Goal: Task Accomplishment & Management: Use online tool/utility

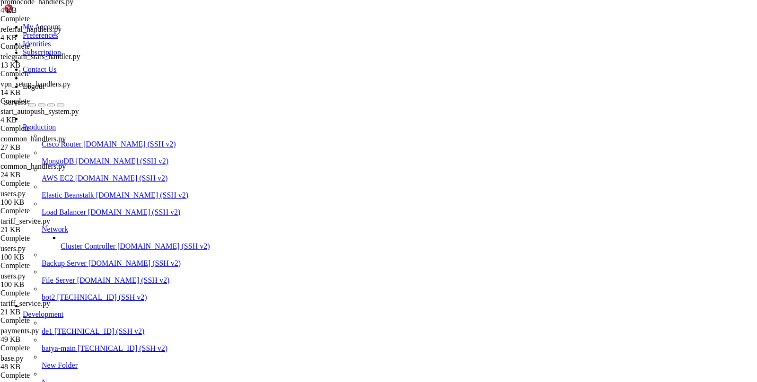
scroll to position [7, 0]
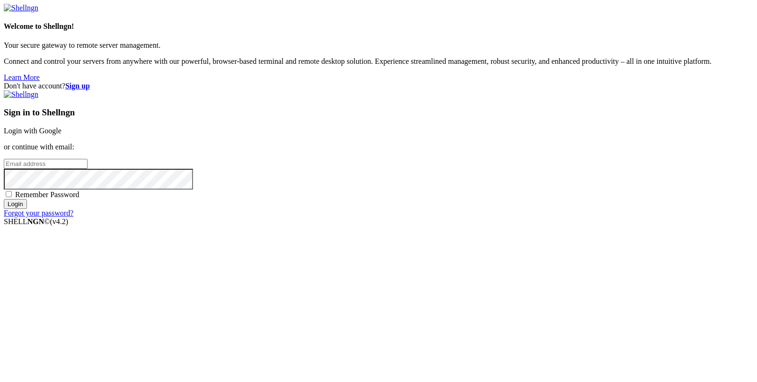
click at [62, 135] on link "Login with Google" at bounding box center [33, 131] width 58 height 8
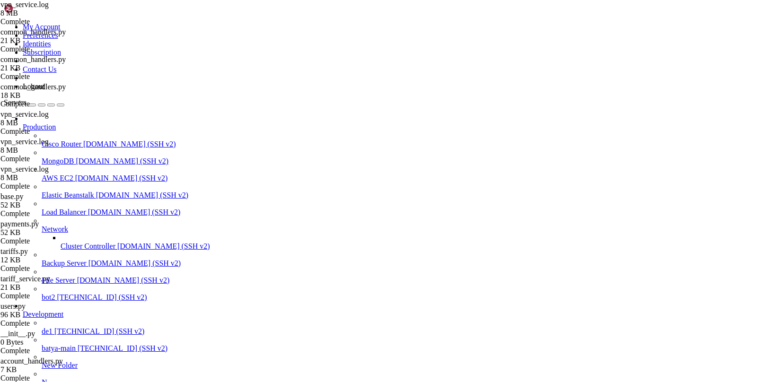
scroll to position [333224, 0]
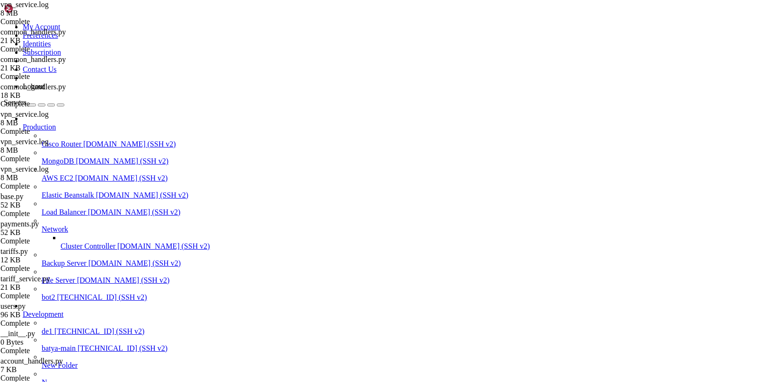
scroll to position [395929, 0]
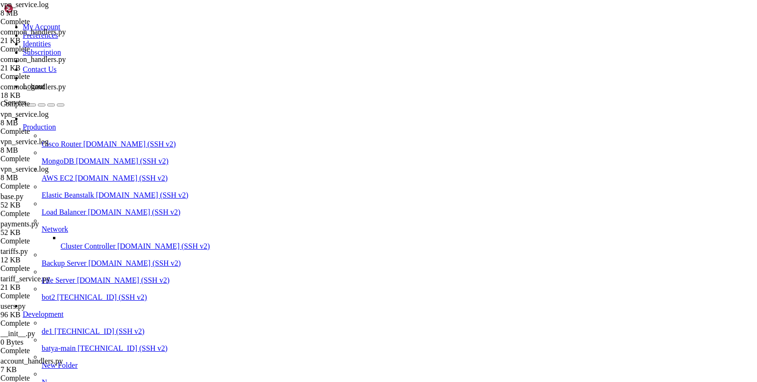
type input "/var/service/batya_vpn_bot"
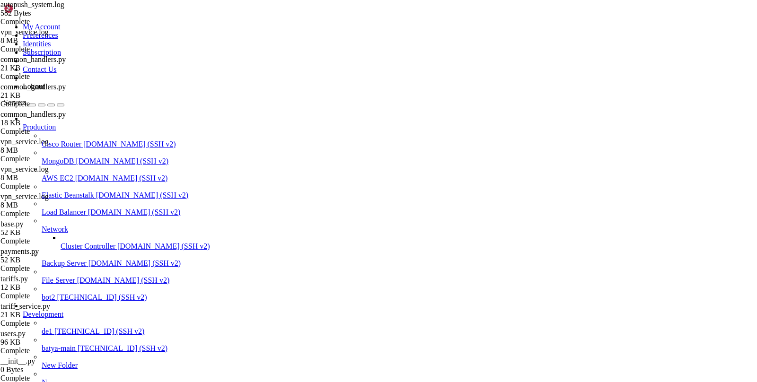
scroll to position [0, 0]
